Goal: Information Seeking & Learning: Learn about a topic

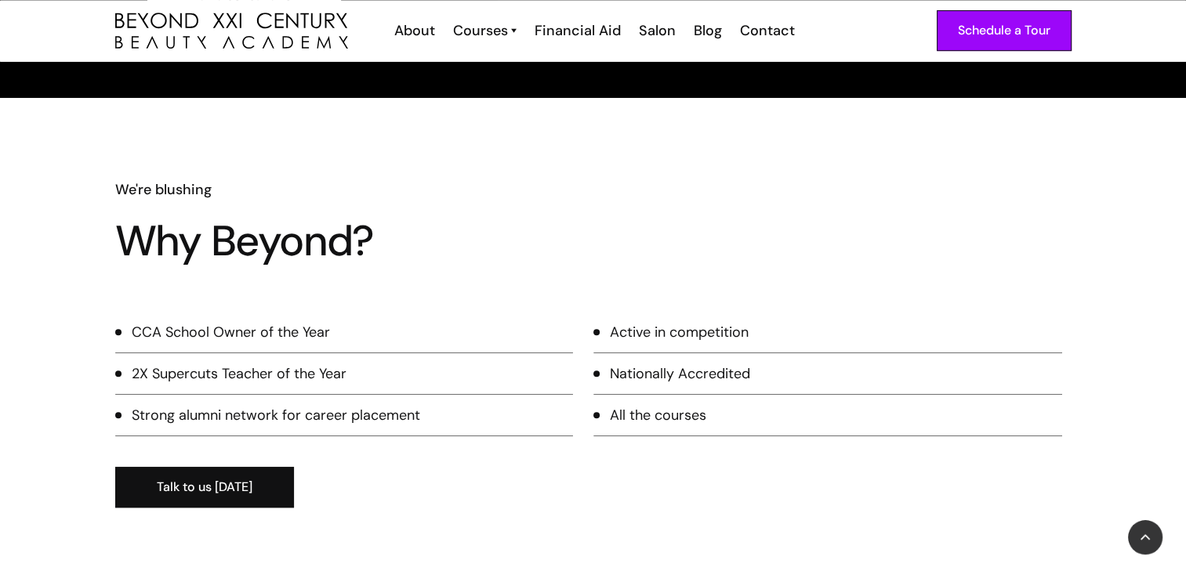
scroll to position [627, 0]
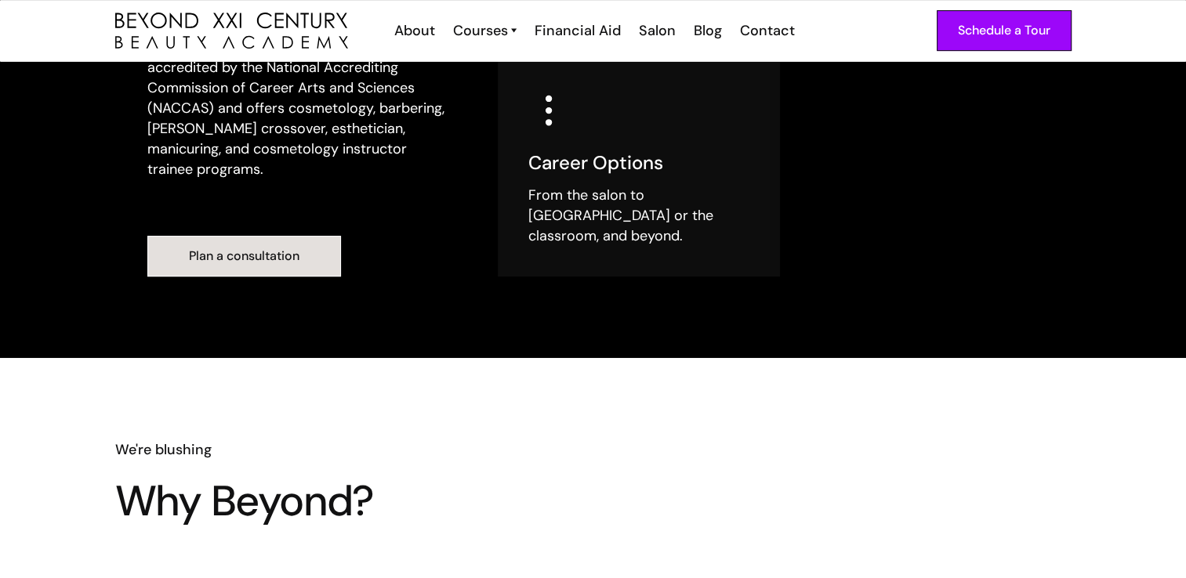
click at [227, 243] on link "Plan a consultation" at bounding box center [244, 256] width 194 height 41
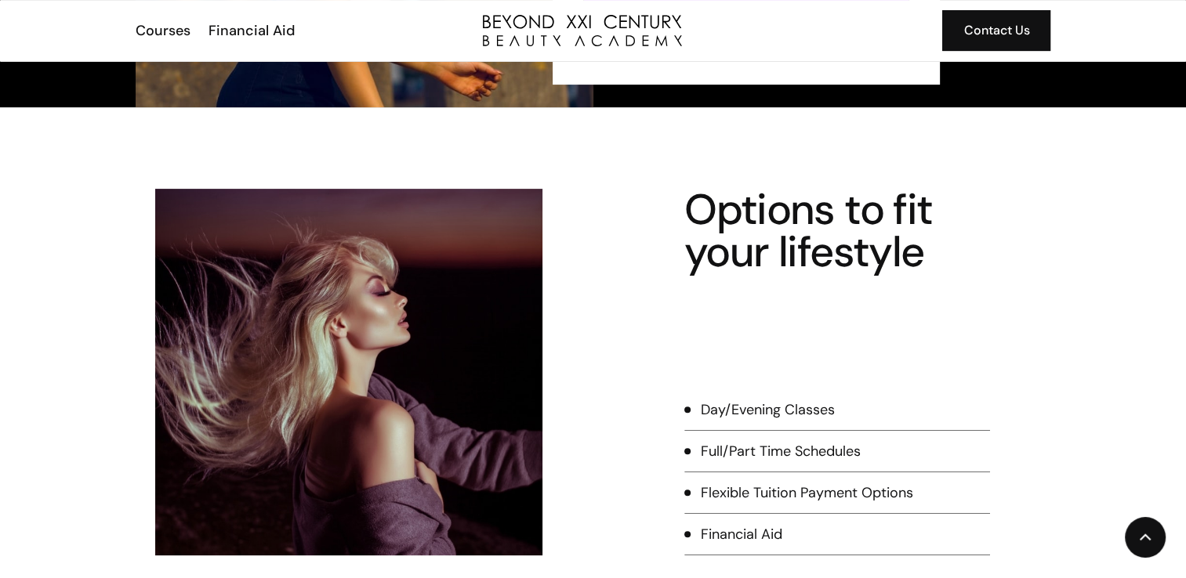
scroll to position [627, 0]
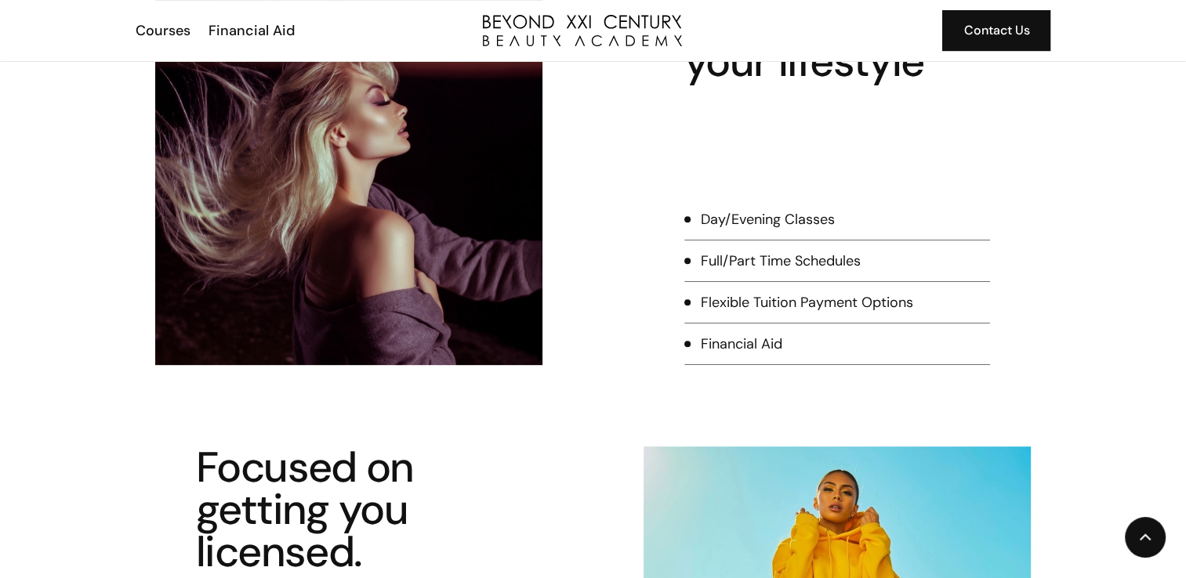
click at [818, 306] on div "Flexible Tuition Payment Options" at bounding box center [807, 302] width 212 height 20
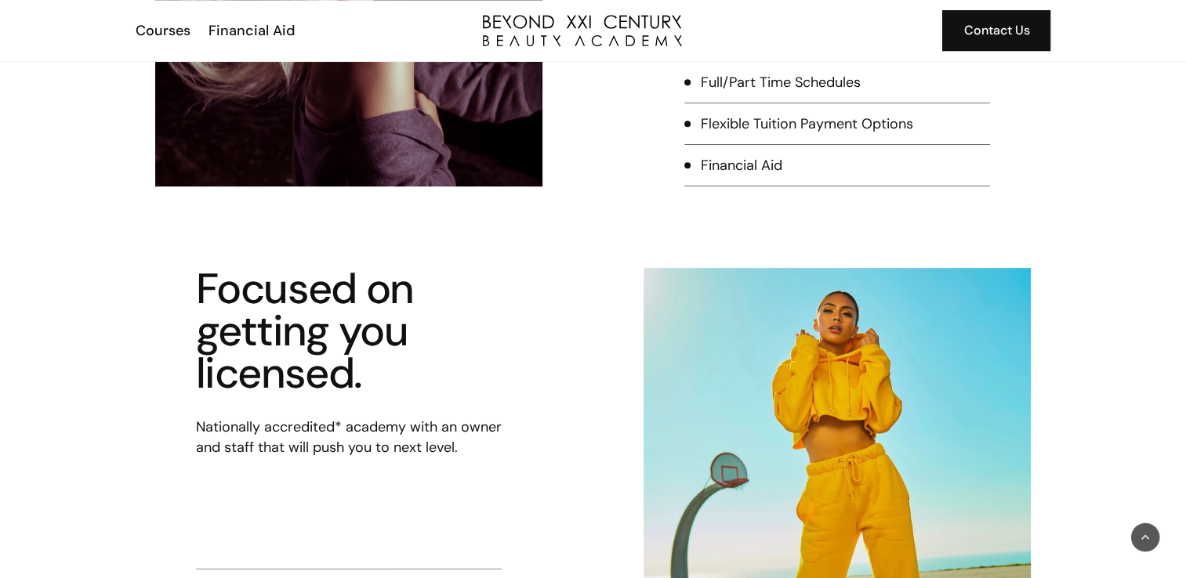
scroll to position [549, 0]
